Goal: Information Seeking & Learning: Learn about a topic

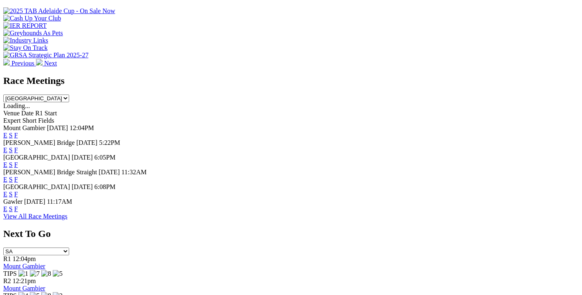
scroll to position [265, 0]
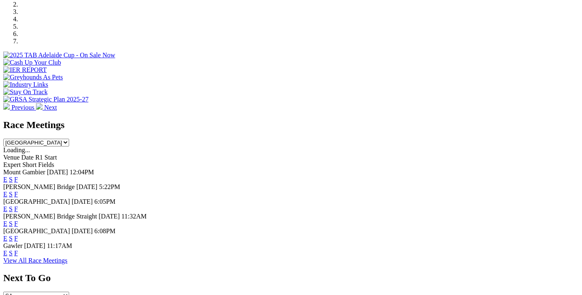
click at [18, 205] on link "F" at bounding box center [16, 208] width 4 height 7
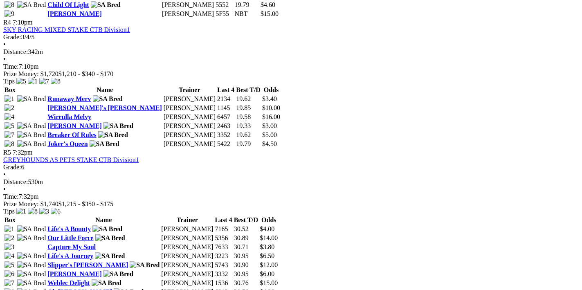
scroll to position [652, 0]
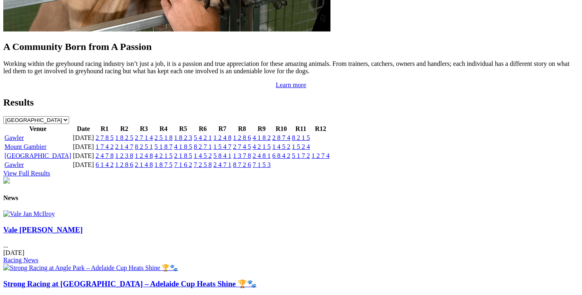
scroll to position [1016, 0]
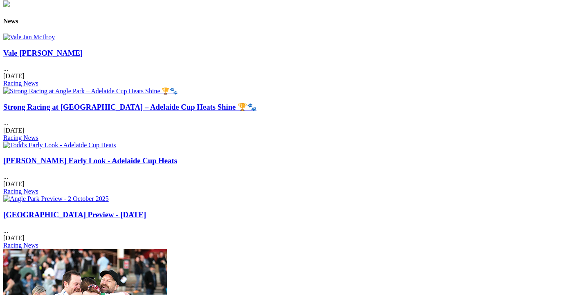
click at [74, 62] on div "Vale Jan McIlroy ... 03 Oct 2025 Racing News" at bounding box center [290, 68] width 575 height 39
click at [76, 54] on link "Vale Jan McIlroy" at bounding box center [42, 53] width 79 height 9
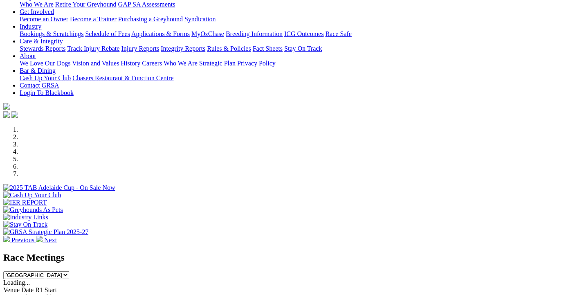
scroll to position [309, 0]
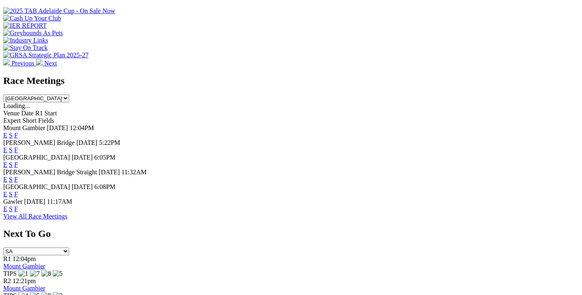
click at [18, 190] on link "F" at bounding box center [16, 193] width 4 height 7
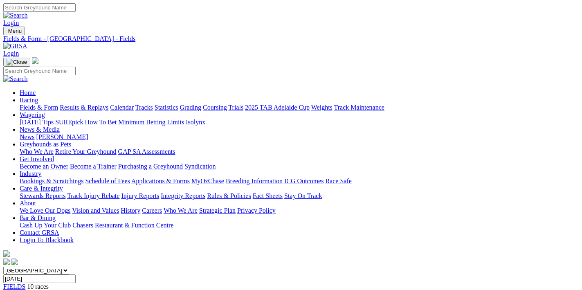
scroll to position [130, 0]
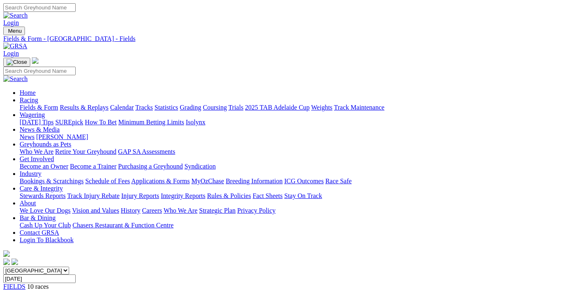
scroll to position [130, 0]
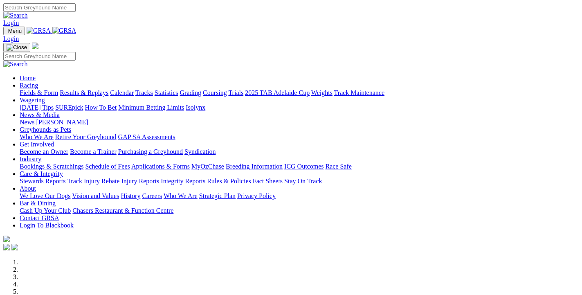
scroll to position [310, 0]
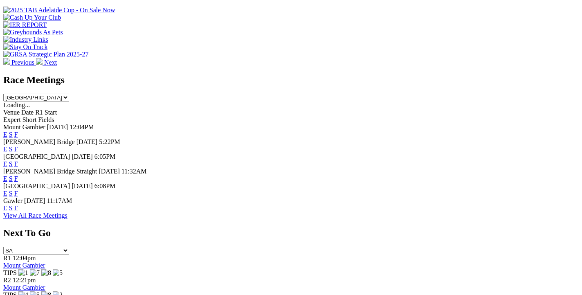
click at [18, 146] on link "F" at bounding box center [16, 149] width 4 height 7
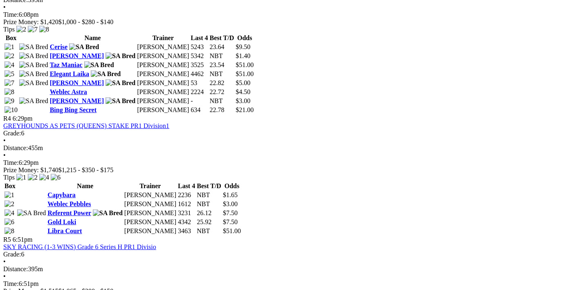
scroll to position [782, 0]
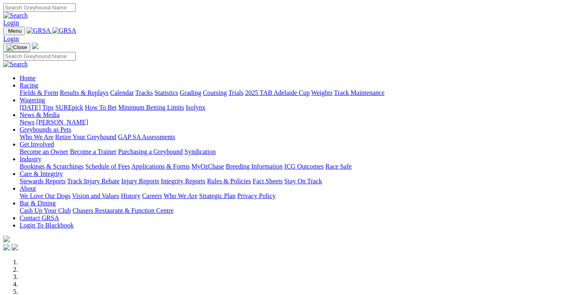
scroll to position [310, 0]
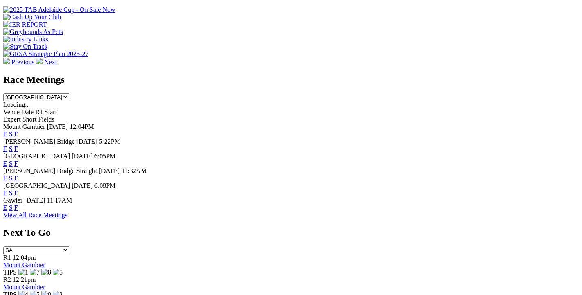
click at [18, 175] on link "F" at bounding box center [16, 178] width 4 height 7
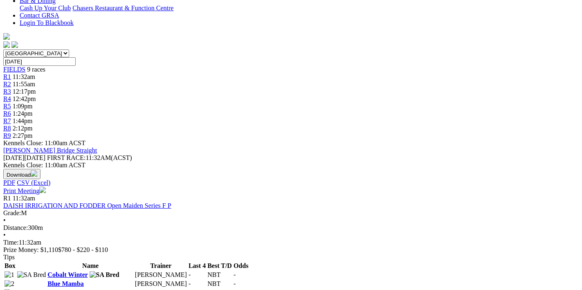
scroll to position [304, 0]
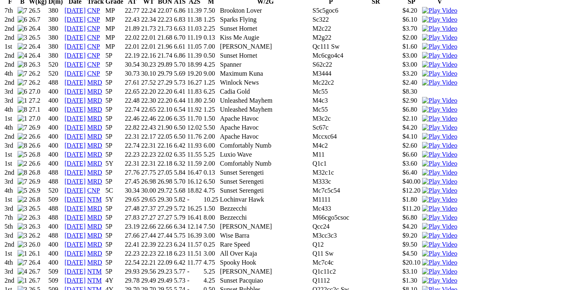
scroll to position [652, 0]
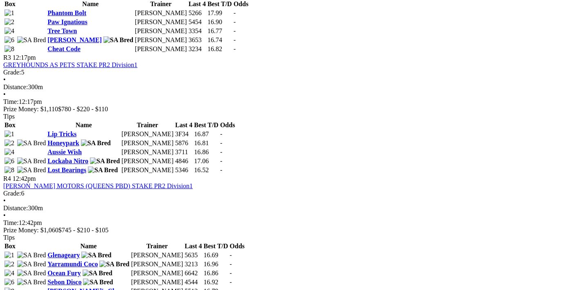
scroll to position [565, 0]
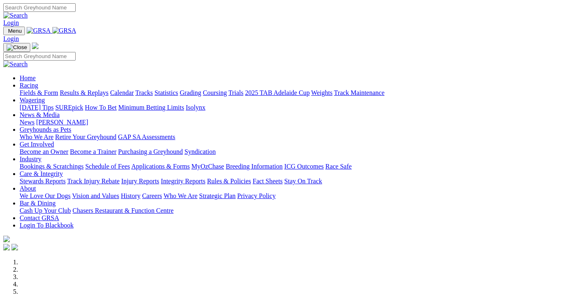
scroll to position [311, 0]
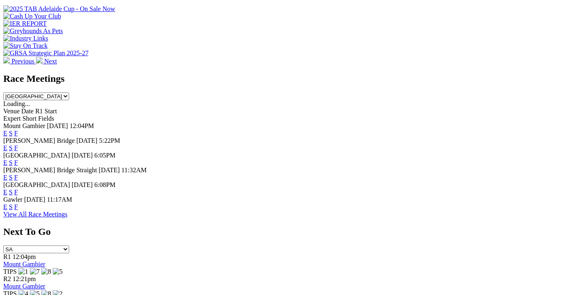
click at [18, 203] on link "F" at bounding box center [16, 206] width 4 height 7
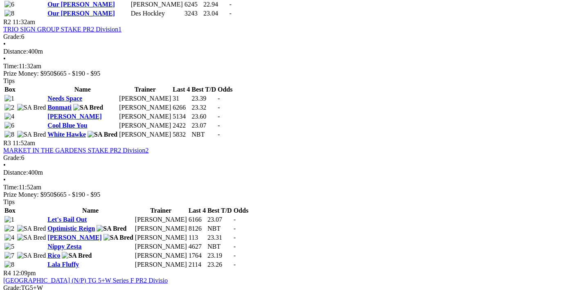
scroll to position [435, 0]
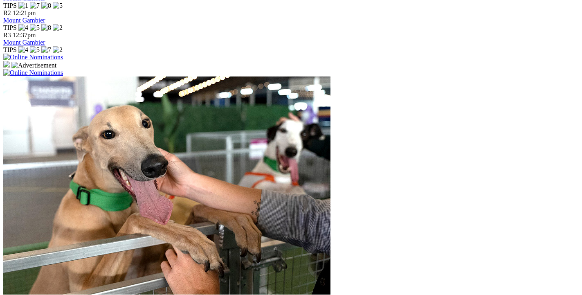
scroll to position [665, 0]
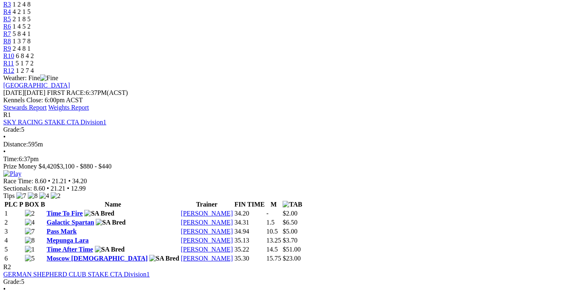
scroll to position [391, 0]
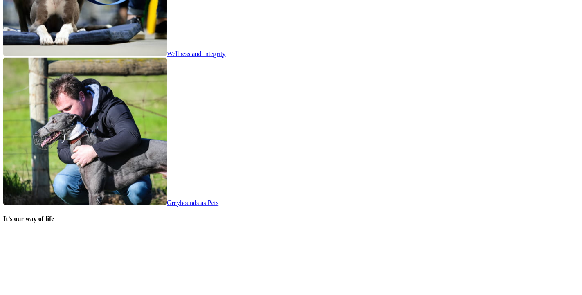
scroll to position [1638, 0]
